Goal: Contribute content: Add original content to the website for others to see

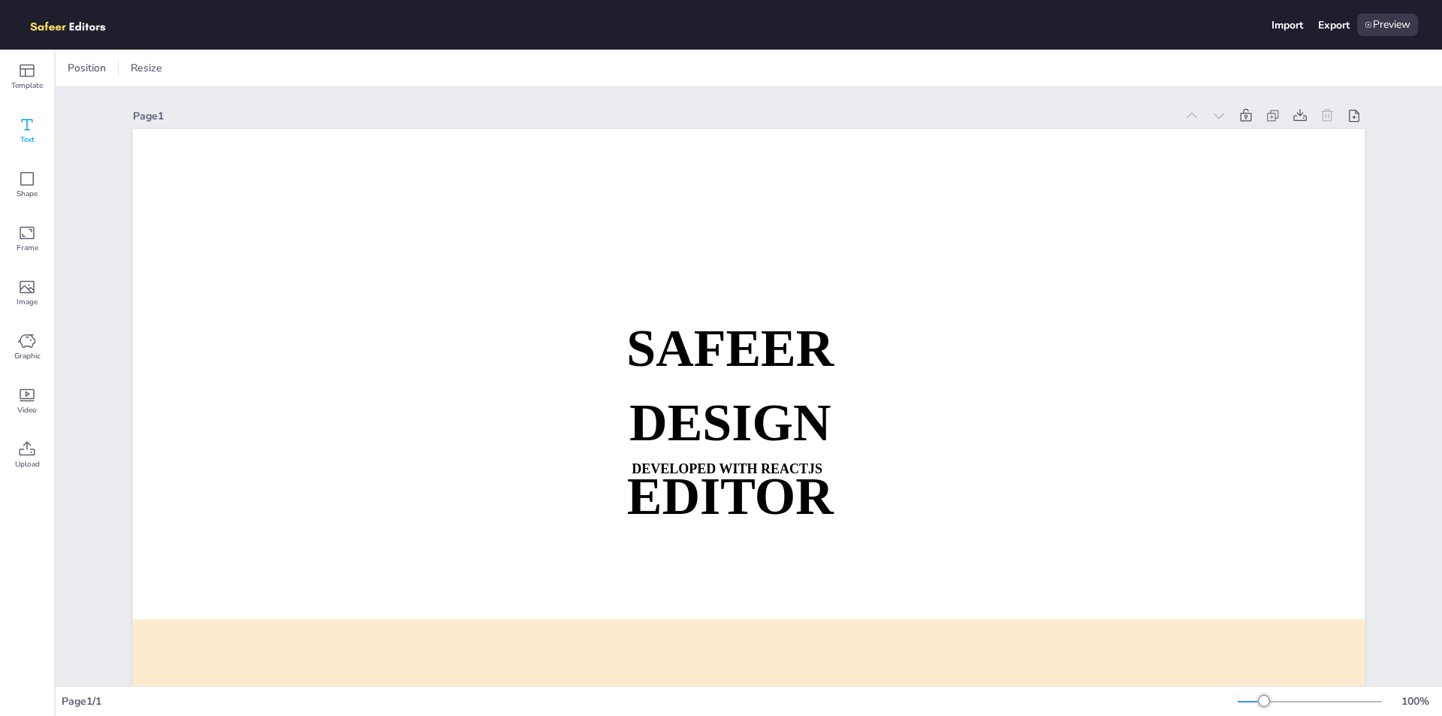
click at [19, 128] on icon at bounding box center [27, 125] width 18 height 18
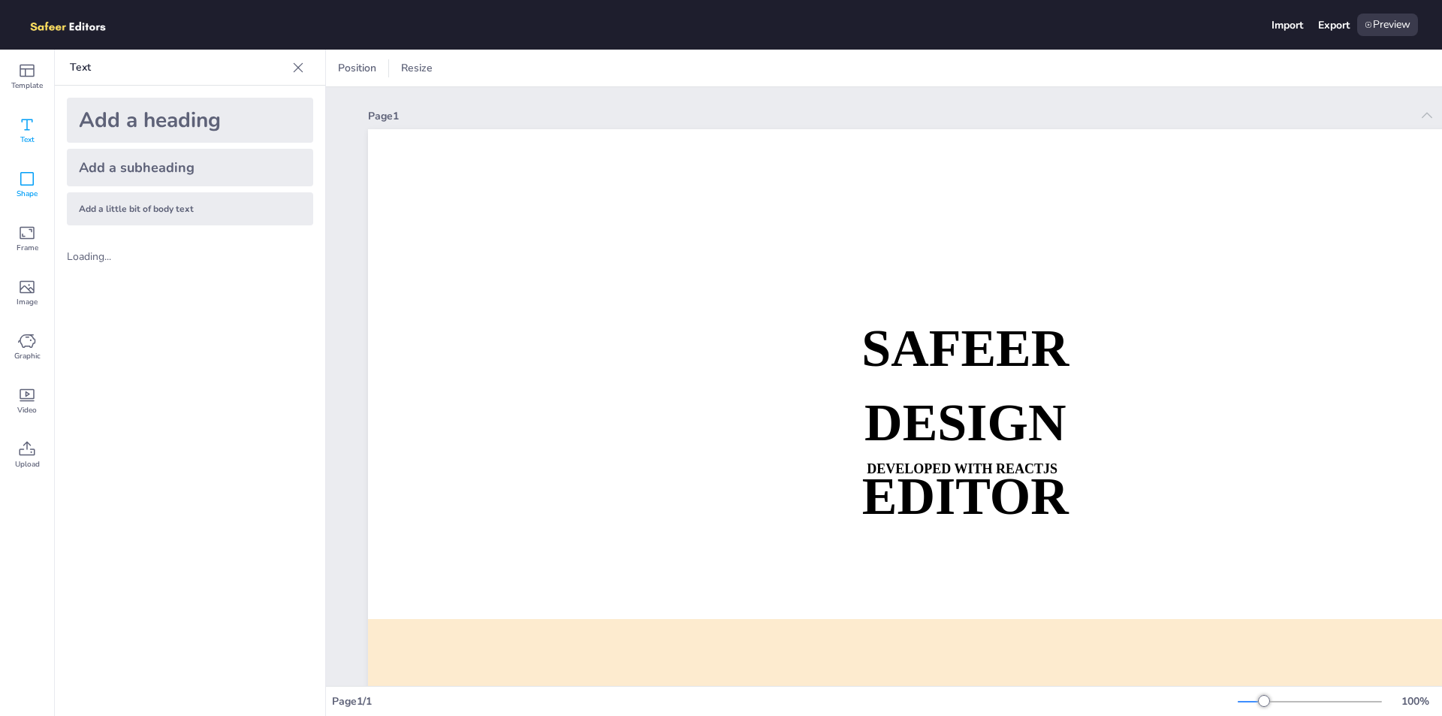
click at [31, 185] on icon at bounding box center [27, 179] width 14 height 14
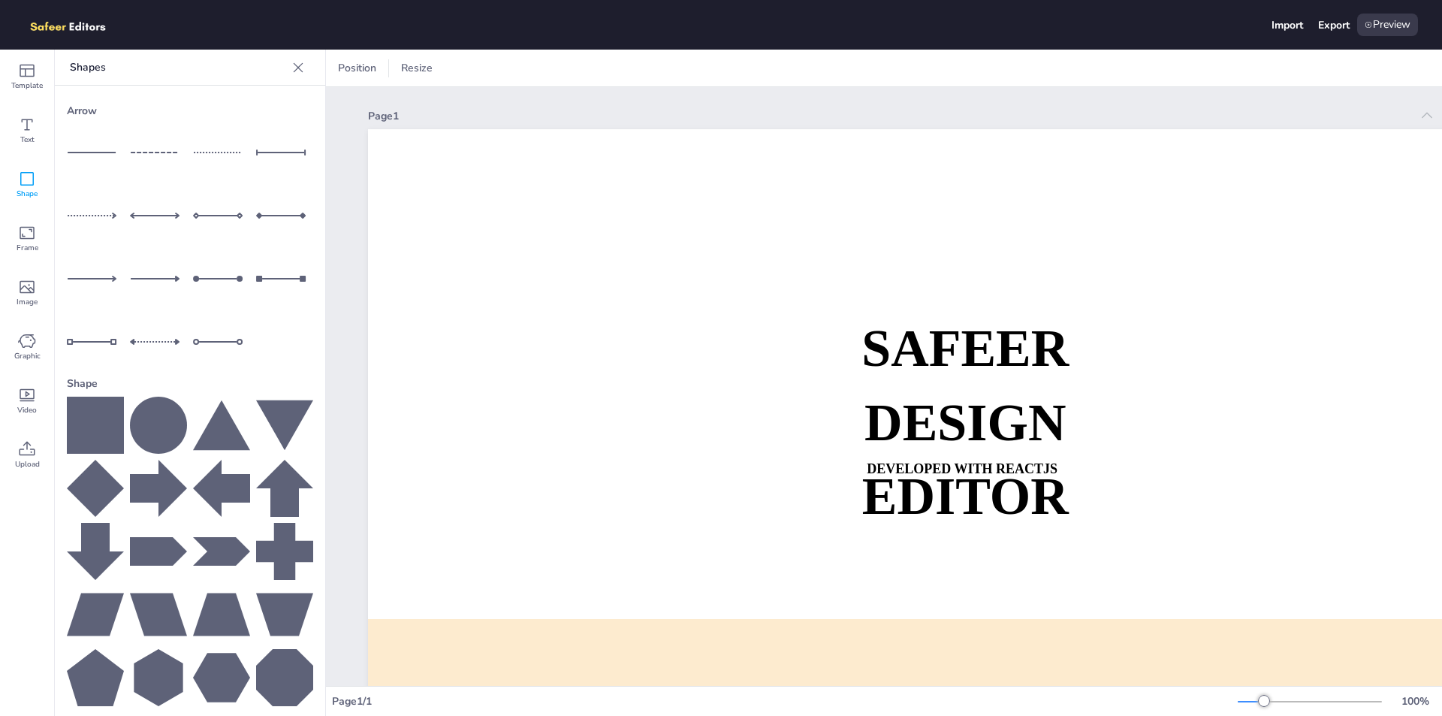
click at [92, 146] on div at bounding box center [95, 152] width 57 height 57
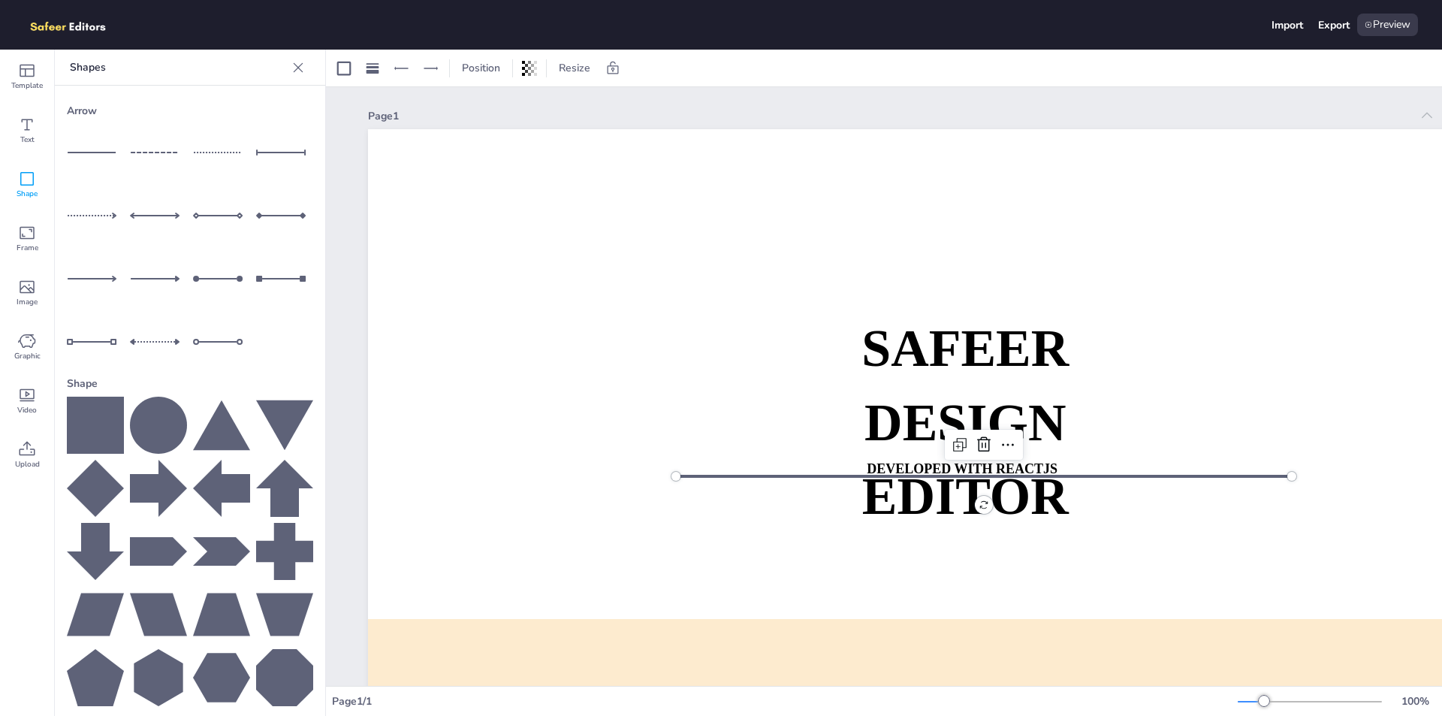
click at [696, 475] on div at bounding box center [984, 476] width 616 height 24
click at [335, 68] on icon at bounding box center [344, 68] width 18 height 18
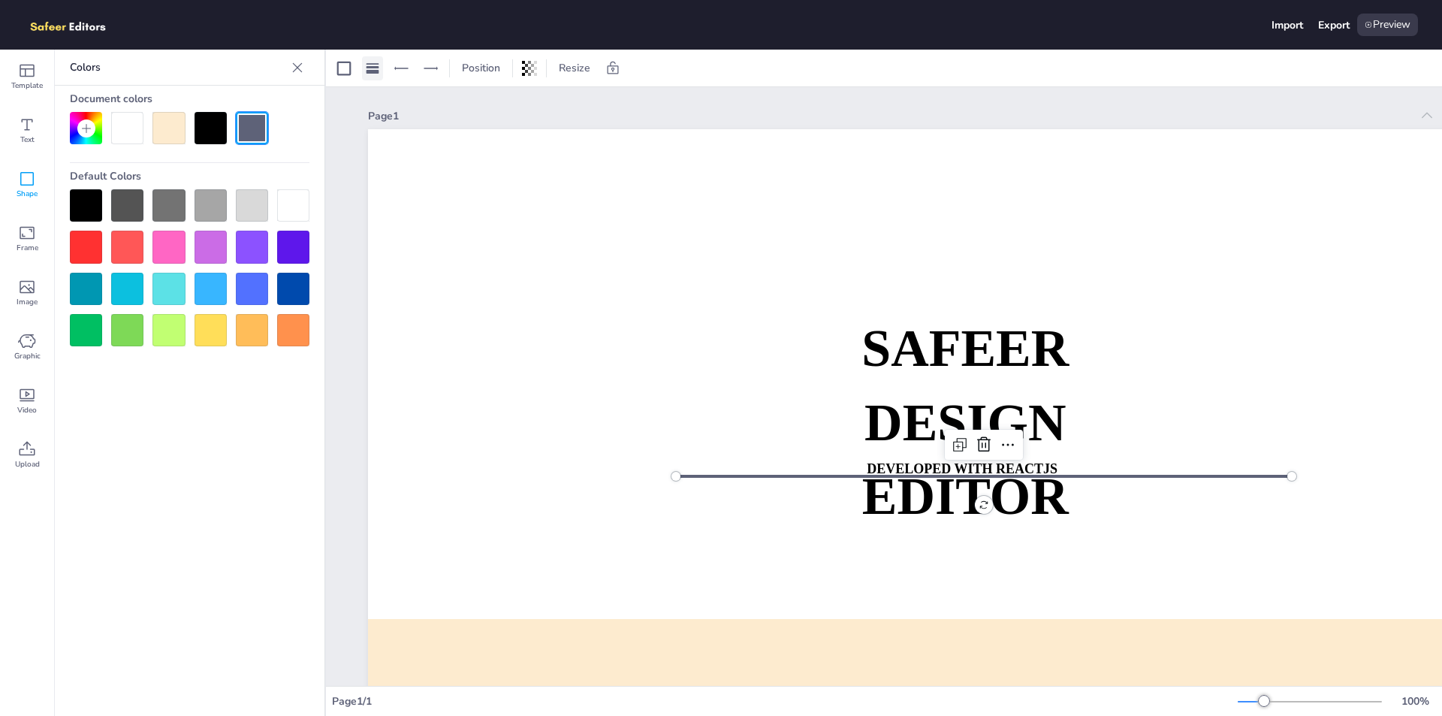
click at [366, 67] on rect at bounding box center [372, 67] width 13 height 2
click at [424, 107] on line at bounding box center [425, 107] width 18 height 0
click at [463, 110] on icon at bounding box center [461, 107] width 18 height 18
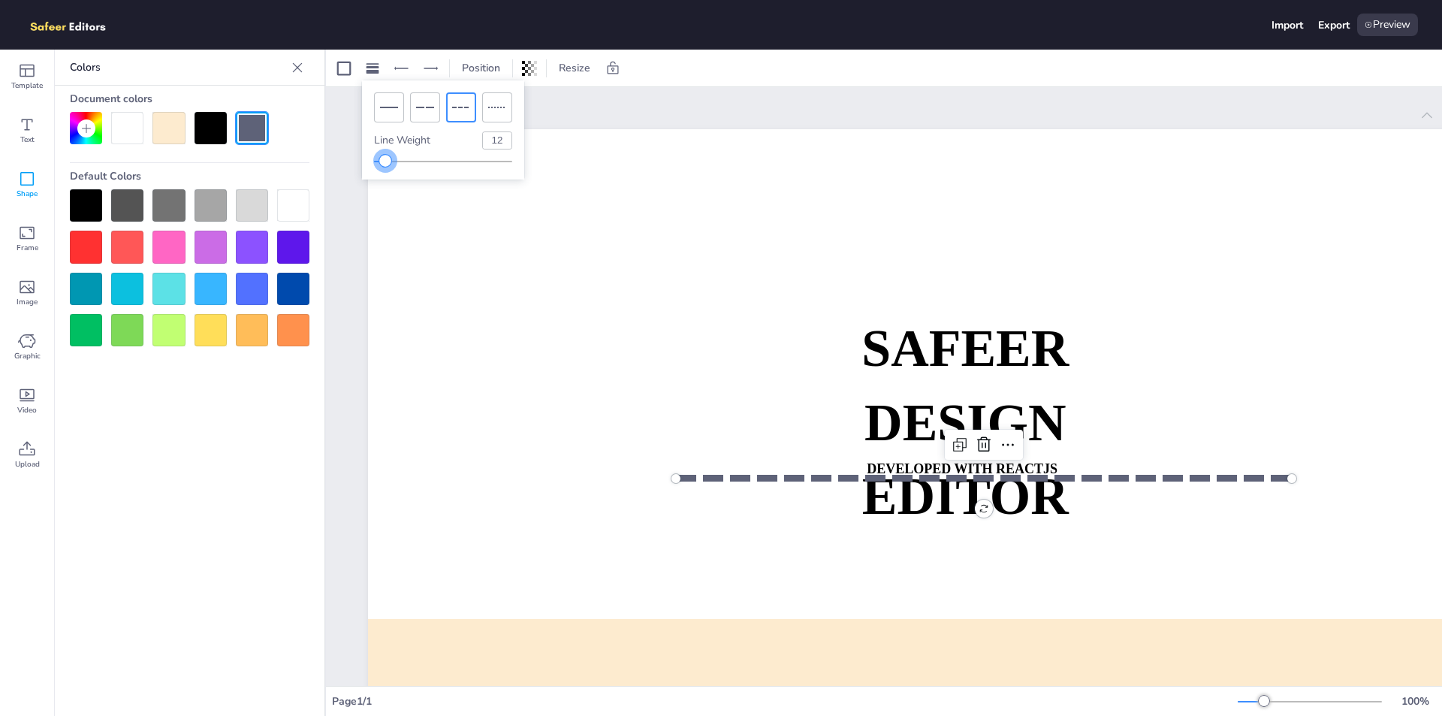
type input "13"
drag, startPoint x: 379, startPoint y: 158, endPoint x: 391, endPoint y: 176, distance: 21.7
click at [391, 176] on div "Line Weight 13" at bounding box center [443, 129] width 162 height 99
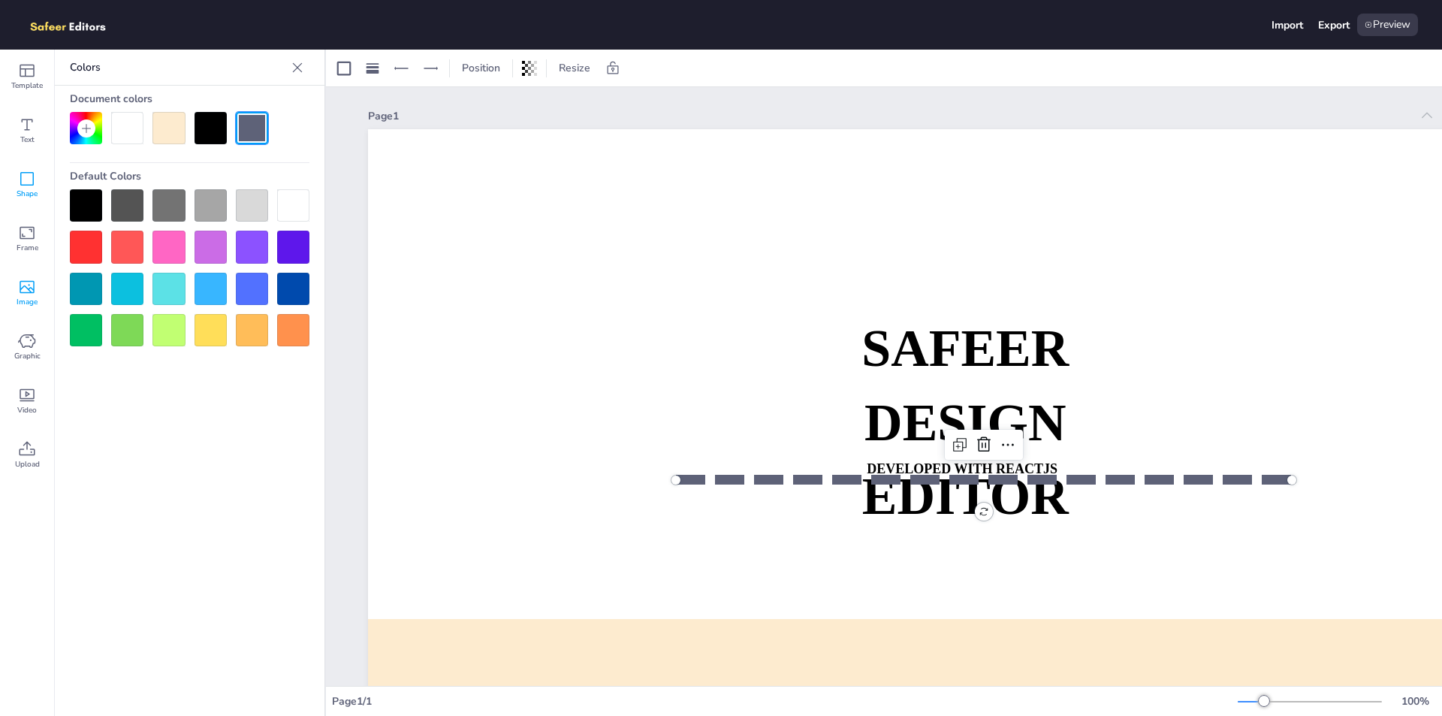
click at [26, 303] on span "Image" at bounding box center [27, 302] width 21 height 12
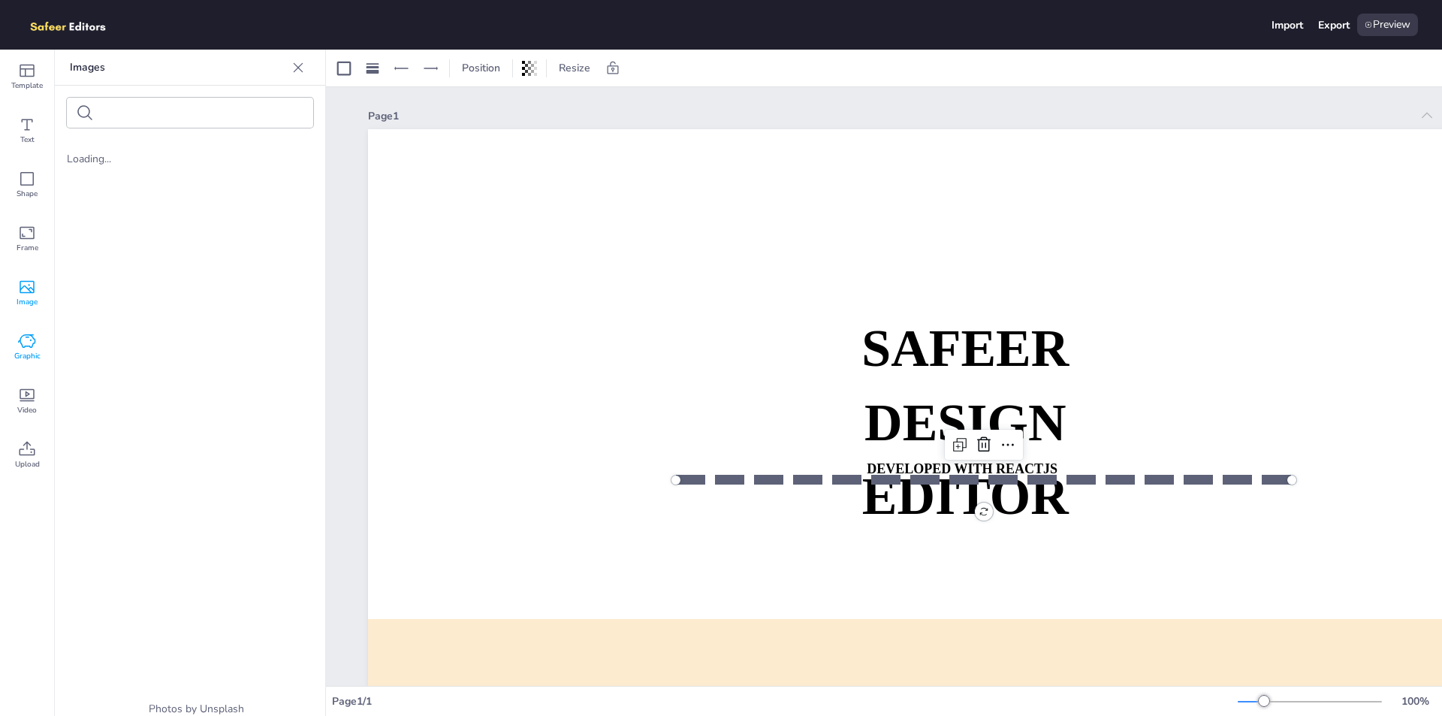
click at [20, 354] on span "Graphic" at bounding box center [27, 356] width 26 height 12
click at [26, 302] on span "Image" at bounding box center [27, 302] width 21 height 12
click at [29, 240] on icon at bounding box center [27, 233] width 18 height 18
click at [24, 407] on span "Video" at bounding box center [27, 410] width 20 height 12
click at [5, 454] on div "Upload" at bounding box center [27, 455] width 54 height 54
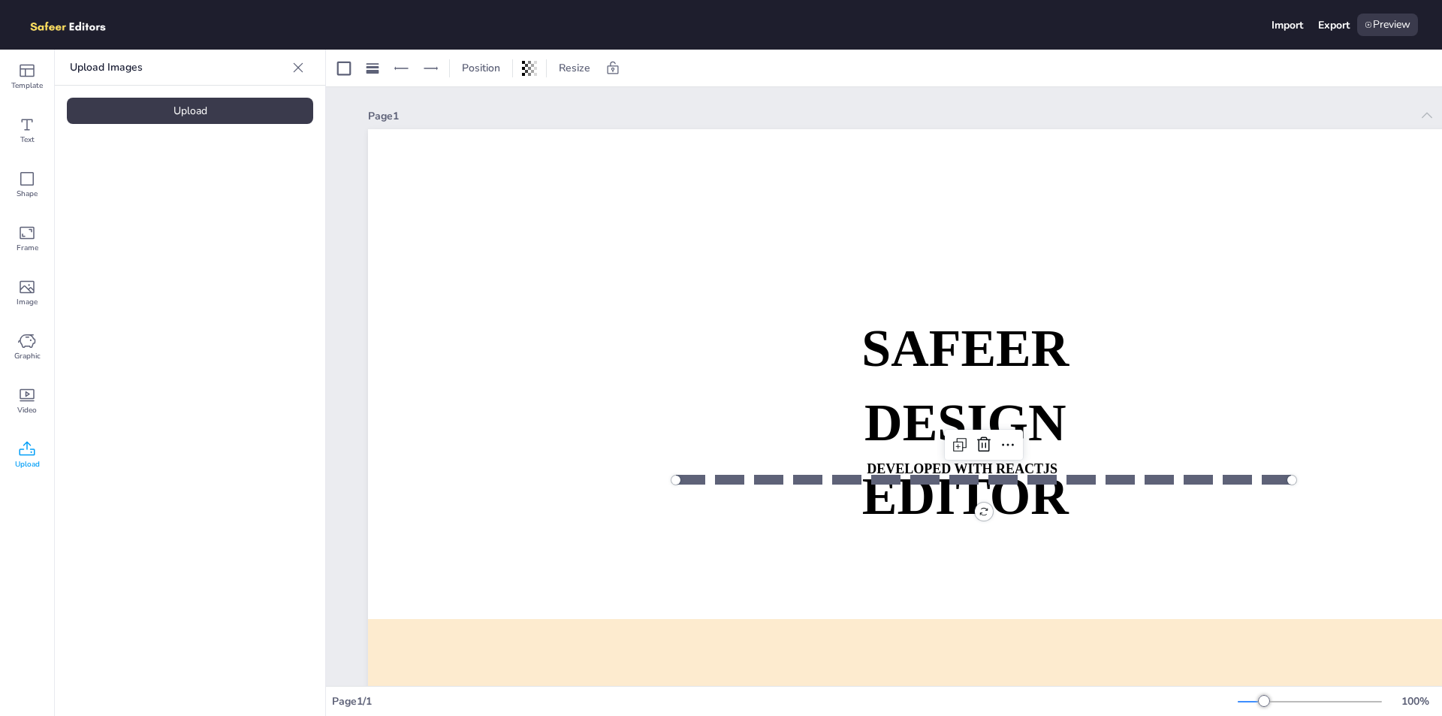
click at [13, 455] on div "Upload" at bounding box center [27, 455] width 54 height 54
click at [568, 66] on span "Resize" at bounding box center [575, 68] width 38 height 14
click at [482, 64] on span "Position" at bounding box center [481, 68] width 44 height 14
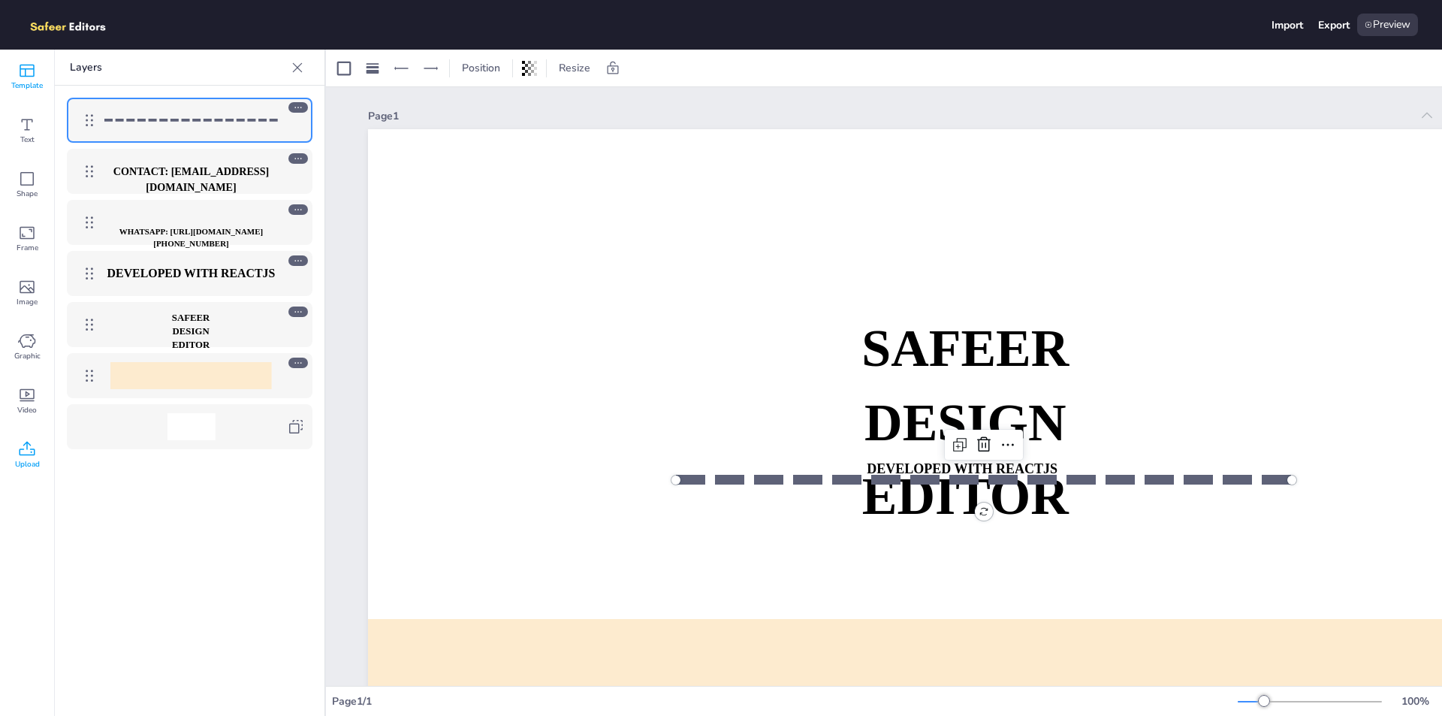
click at [26, 77] on icon at bounding box center [27, 71] width 18 height 18
